Goal: Information Seeking & Learning: Find specific fact

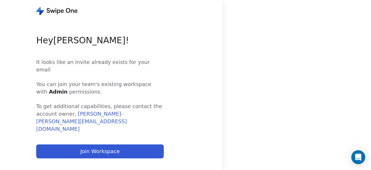
click at [104, 144] on button "Join Workspace" at bounding box center [100, 151] width 128 height 14
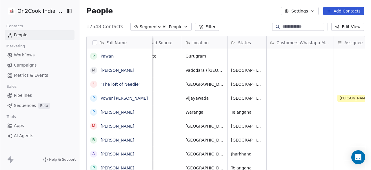
scroll to position [0, 235]
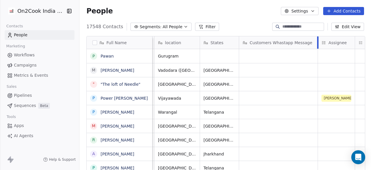
drag, startPoint x: 305, startPoint y: 41, endPoint x: 317, endPoint y: 41, distance: 11.6
click at [317, 41] on div at bounding box center [317, 42] width 1 height 12
click at [285, 40] on span "Customers Whastapp Message" at bounding box center [281, 43] width 63 height 6
click at [285, 40] on html "On2Cook India Pvt. Ltd. Contacts People Marketing Workflows Campaigns Metrics &…" at bounding box center [185, 85] width 371 height 170
drag, startPoint x: 307, startPoint y: 41, endPoint x: 249, endPoint y: 41, distance: 58.0
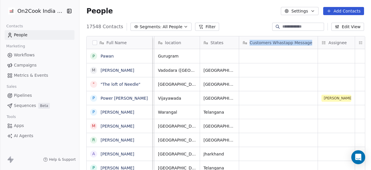
click at [249, 41] on html "On2Cook India Pvt. Ltd. Contacts People Marketing Workflows Campaigns Metrics &…" at bounding box center [185, 85] width 371 height 170
copy span "Customers Whastapp Message"
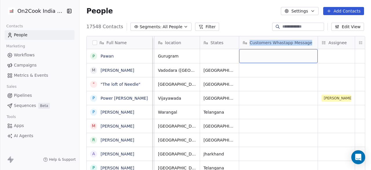
click at [285, 43] on span "Customers Whastapp Message" at bounding box center [281, 43] width 63 height 6
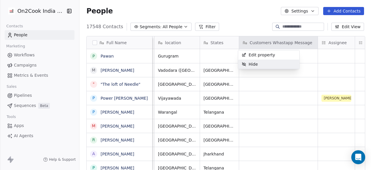
click at [272, 104] on html "On2Cook India Pvt. Ltd. Contacts People Marketing Workflows Campaigns Metrics &…" at bounding box center [185, 85] width 371 height 170
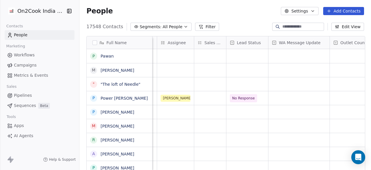
scroll to position [0, 396]
click at [217, 42] on span "Sales Rep" at bounding box center [213, 43] width 18 height 6
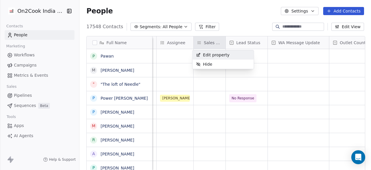
click at [216, 41] on html "On2Cook India Pvt. Ltd. Contacts People Marketing Workflows Campaigns Metrics &…" at bounding box center [185, 85] width 371 height 170
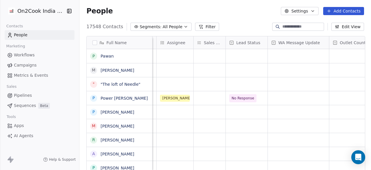
click at [216, 41] on span "Sales Rep" at bounding box center [213, 43] width 18 height 6
click at [223, 40] on div "Sales Rep" at bounding box center [210, 42] width 32 height 12
drag, startPoint x: 220, startPoint y: 43, endPoint x: 201, endPoint y: 43, distance: 19.7
click at [201, 43] on html "On2Cook India Pvt. Ltd. Contacts People Marketing Workflows Campaigns Metrics &…" at bounding box center [185, 85] width 371 height 170
copy span "Sales Rep"
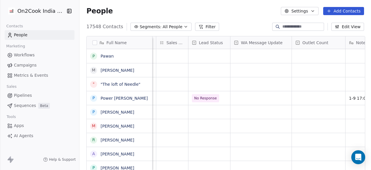
scroll to position [0, 434]
drag, startPoint x: 279, startPoint y: 42, endPoint x: 256, endPoint y: 45, distance: 23.3
click at [256, 45] on div "Full Name P Pawan M Mahesh Natu " "The loft of Needle" P Power Rockzz P Prashan…" at bounding box center [226, 103] width 278 height 135
click at [282, 40] on div "WA Message Update" at bounding box center [259, 43] width 53 height 6
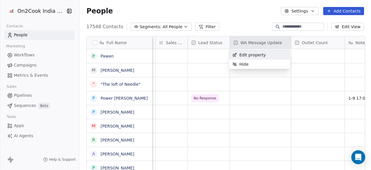
click at [282, 40] on html "On2Cook India Pvt. Ltd. Contacts People Marketing Workflows Campaigns Metrics &…" at bounding box center [185, 85] width 371 height 170
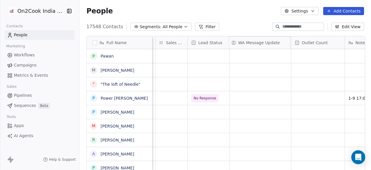
drag, startPoint x: 283, startPoint y: 42, endPoint x: 267, endPoint y: 42, distance: 15.9
click at [267, 42] on div "Full Name P Pawan M Mahesh Natu " "The loft of Needle" P Power Rockzz P Prashan…" at bounding box center [226, 103] width 278 height 135
click at [279, 42] on div "WA Message Update" at bounding box center [259, 43] width 53 height 6
click at [279, 42] on html "On2Cook India Pvt. Ltd. Contacts People Marketing Workflows Campaigns Metrics &…" at bounding box center [185, 85] width 371 height 170
click at [268, 42] on span "WA Message Update" at bounding box center [261, 43] width 42 height 6
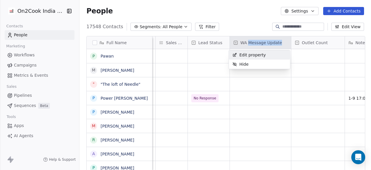
click at [255, 43] on html "On2Cook India Pvt. Ltd. Contacts People Marketing Workflows Campaigns Metrics &…" at bounding box center [185, 85] width 371 height 170
click at [278, 42] on html "On2Cook India Pvt. Ltd. Contacts People Marketing Workflows Campaigns Metrics &…" at bounding box center [185, 85] width 371 height 170
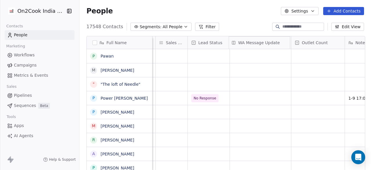
drag, startPoint x: 278, startPoint y: 42, endPoint x: 267, endPoint y: 41, distance: 11.6
click at [267, 41] on div "Full Name P Pawan M Mahesh Natu " "The loft of Needle" P Power Rockzz P Prashan…" at bounding box center [226, 103] width 278 height 135
click at [279, 41] on div "WA Message Update" at bounding box center [259, 43] width 53 height 6
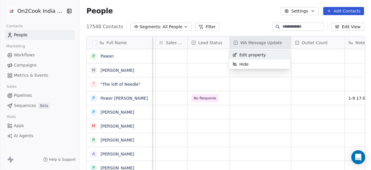
click at [279, 41] on html "On2Cook India Pvt. Ltd. Contacts People Marketing Workflows Campaigns Metrics &…" at bounding box center [185, 85] width 371 height 170
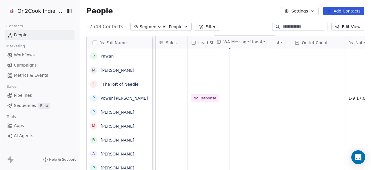
drag, startPoint x: 280, startPoint y: 42, endPoint x: 263, endPoint y: 41, distance: 16.8
click at [263, 41] on div "Full Name P Pawan M Mahesh Natu " "The loft of Needle" P Power Rockzz P Prashan…" at bounding box center [226, 103] width 278 height 135
click at [280, 40] on div "WA Message Update" at bounding box center [259, 43] width 53 height 6
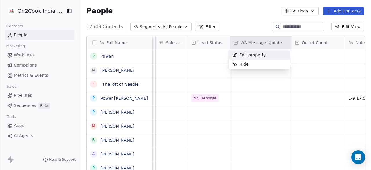
click at [280, 40] on html "On2Cook India Pvt. Ltd. Contacts People Marketing Workflows Campaigns Metrics &…" at bounding box center [185, 85] width 371 height 170
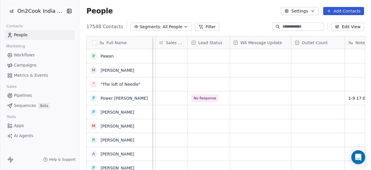
click at [278, 41] on span "WA Message Update" at bounding box center [261, 43] width 42 height 6
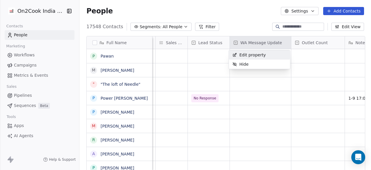
click at [278, 41] on html "On2Cook India Pvt. Ltd. Contacts People Marketing Workflows Campaigns Metrics &…" at bounding box center [185, 85] width 371 height 170
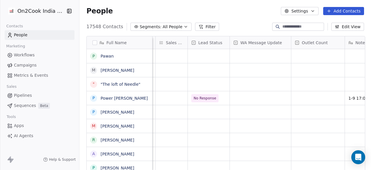
click at [258, 41] on div "Full Name P Pawan M Mahesh Natu " "The loft of Needle" P Power Rockzz P Prashan…" at bounding box center [226, 103] width 278 height 135
drag, startPoint x: 280, startPoint y: 42, endPoint x: 271, endPoint y: 41, distance: 8.7
click at [271, 41] on div "Full Name P Pawan M Mahesh Natu " "The loft of Needle" P Power Rockzz P Prashan…" at bounding box center [226, 103] width 278 height 135
click at [280, 41] on div "WA Message Update" at bounding box center [259, 43] width 53 height 6
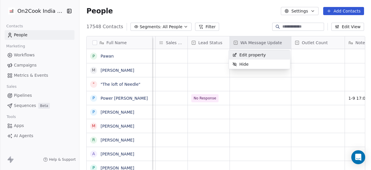
click at [280, 41] on html "On2Cook India Pvt. Ltd. Contacts People Marketing Workflows Campaigns Metrics &…" at bounding box center [185, 85] width 371 height 170
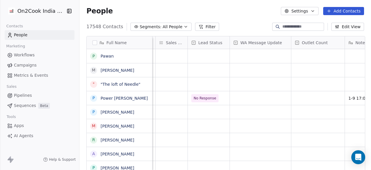
click at [278, 42] on span "WA Message Update" at bounding box center [261, 43] width 42 height 6
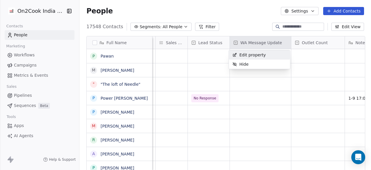
click at [279, 42] on html "On2Cook India Pvt. Ltd. Contacts People Marketing Workflows Campaigns Metrics &…" at bounding box center [185, 85] width 371 height 170
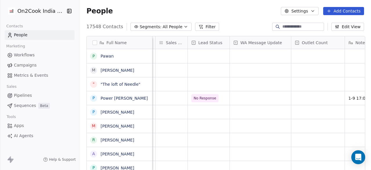
click at [279, 42] on div "WA Message Update" at bounding box center [259, 43] width 53 height 6
click at [280, 42] on div "WA Message Update" at bounding box center [259, 43] width 53 height 6
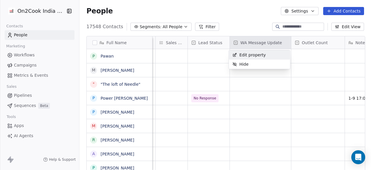
click at [300, 100] on html "On2Cook India Pvt. Ltd. Contacts People Marketing Workflows Campaigns Metrics &…" at bounding box center [185, 85] width 371 height 170
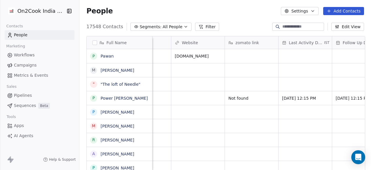
scroll to position [0, 770]
click at [259, 41] on div "zomato link" at bounding box center [250, 43] width 45 height 6
click at [259, 41] on html "On2Cook India Pvt. Ltd. Contacts People Marketing Workflows Campaigns Metrics &…" at bounding box center [185, 85] width 371 height 170
drag, startPoint x: 255, startPoint y: 41, endPoint x: 237, endPoint y: 46, distance: 18.8
click at [237, 46] on div "Full Name P Pawan M Mahesh Natu " "The loft of Needle" P Power Rockzz P Prashan…" at bounding box center [226, 103] width 278 height 135
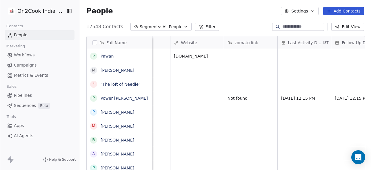
click at [255, 41] on div "zomato link" at bounding box center [250, 43] width 45 height 6
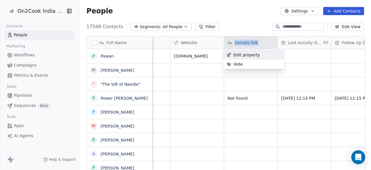
drag, startPoint x: 255, startPoint y: 41, endPoint x: 229, endPoint y: 46, distance: 26.8
click at [229, 46] on html "On2Cook India Pvt. Ltd. Contacts People Marketing Workflows Campaigns Metrics &…" at bounding box center [185, 85] width 371 height 170
copy div "zomato link"
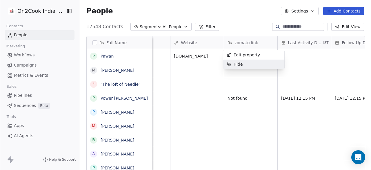
click at [312, 52] on html "On2Cook India Pvt. Ltd. Contacts People Marketing Workflows Campaigns Metrics &…" at bounding box center [185, 85] width 371 height 170
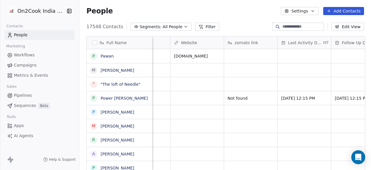
click at [317, 44] on span "Last Activity Date" at bounding box center [305, 43] width 34 height 6
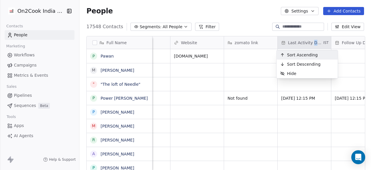
click at [317, 44] on html "On2Cook India Pvt. Ltd. Contacts People Marketing Workflows Campaigns Metrics &…" at bounding box center [185, 85] width 371 height 170
click at [326, 43] on html "On2Cook India Pvt. Ltd. Contacts People Marketing Workflows Campaigns Metrics &…" at bounding box center [185, 85] width 371 height 170
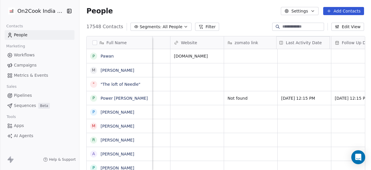
drag, startPoint x: 326, startPoint y: 43, endPoint x: 317, endPoint y: 43, distance: 9.0
click at [317, 43] on div "Full Name P Pawan M Mahesh Natu " "The loft of Needle" P Power Rockzz P Prashan…" at bounding box center [226, 103] width 278 height 135
click at [326, 42] on div "Last Activity Date IST" at bounding box center [304, 42] width 53 height 12
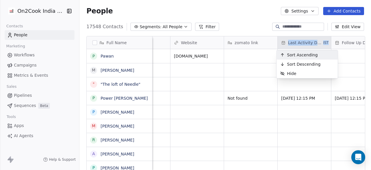
drag, startPoint x: 326, startPoint y: 42, endPoint x: 285, endPoint y: 43, distance: 41.8
click at [285, 43] on html "On2Cook India Pvt. Ltd. Contacts People Marketing Workflows Campaigns Metrics &…" at bounding box center [185, 85] width 371 height 170
copy div "Last Activity Date IST"
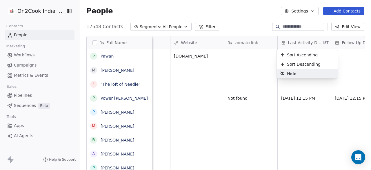
click at [291, 88] on html "On2Cook India Pvt. Ltd. Contacts People Marketing Workflows Campaigns Metrics &…" at bounding box center [185, 85] width 371 height 170
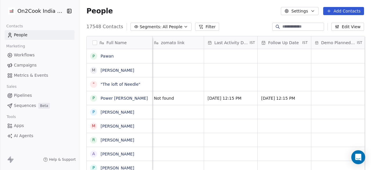
scroll to position [0, 846]
click at [305, 41] on div "Follow Up Date IST" at bounding box center [281, 42] width 53 height 12
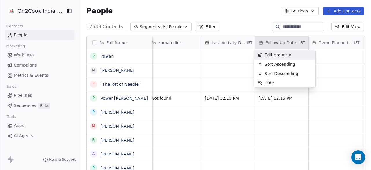
click at [305, 42] on html "On2Cook India Pvt. Ltd. Contacts People Marketing Workflows Campaigns Metrics &…" at bounding box center [185, 85] width 371 height 170
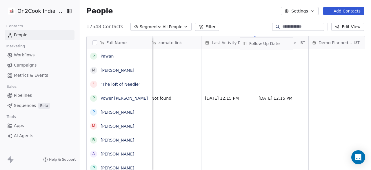
drag, startPoint x: 305, startPoint y: 42, endPoint x: 290, endPoint y: 43, distance: 15.1
click at [290, 43] on div "Full Name P Pawan M Mahesh Natu " "The loft of Needle" P Power Rockzz P Prashan…" at bounding box center [226, 103] width 278 height 135
click at [304, 42] on div "Follow Up Date IST" at bounding box center [281, 42] width 53 height 12
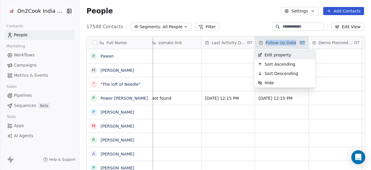
drag, startPoint x: 304, startPoint y: 42, endPoint x: 267, endPoint y: 46, distance: 37.9
click at [267, 46] on html "On2Cook India Pvt. Ltd. Contacts People Marketing Workflows Campaigns Metrics &…" at bounding box center [185, 85] width 371 height 170
copy div "Follow Up Date IST"
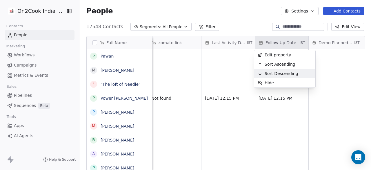
click at [342, 66] on html "On2Cook India Pvt. Ltd. Contacts People Marketing Workflows Campaigns Metrics &…" at bounding box center [185, 85] width 371 height 170
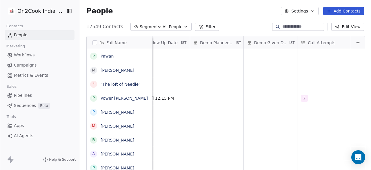
scroll to position [0, 969]
click at [288, 41] on div "Demo Given Date IST" at bounding box center [270, 42] width 53 height 12
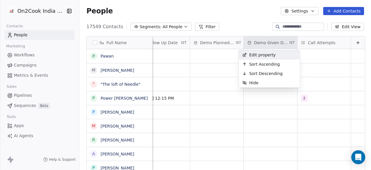
click at [288, 41] on html "On2Cook India Pvt. Ltd. Contacts People Marketing Workflows Campaigns Metrics &…" at bounding box center [185, 85] width 371 height 170
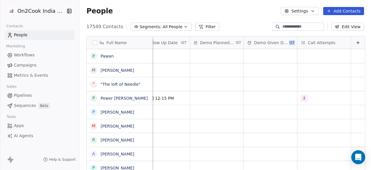
click at [288, 41] on div "Demo Given Date IST" at bounding box center [270, 42] width 53 height 12
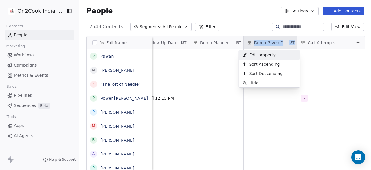
drag, startPoint x: 288, startPoint y: 41, endPoint x: 251, endPoint y: 41, distance: 36.8
click at [251, 41] on html "On2Cook India Pvt. Ltd. Contacts People Marketing Workflows Campaigns Metrics &…" at bounding box center [185, 85] width 371 height 170
copy div "Demo Given Date IST"
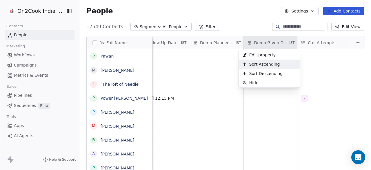
click at [255, 121] on html "On2Cook India Pvt. Ltd. Contacts People Marketing Workflows Campaigns Metrics &…" at bounding box center [185, 85] width 371 height 170
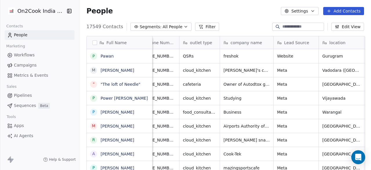
scroll to position [0, 70]
